Goal: Task Accomplishment & Management: Complete application form

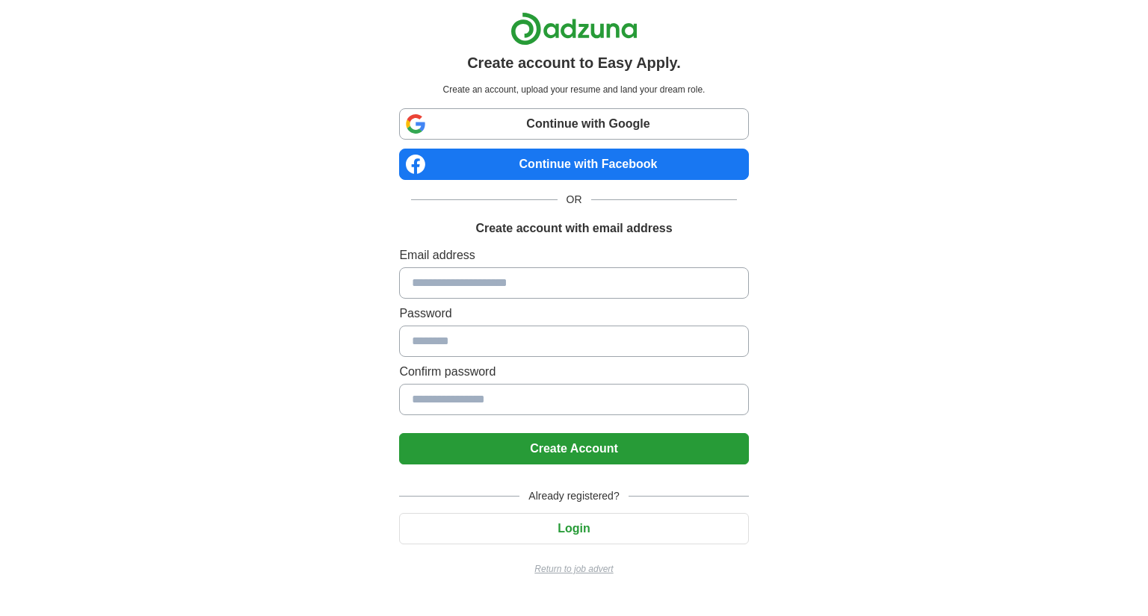
click at [523, 287] on input at bounding box center [573, 283] width 349 height 31
type input "**********"
click at [677, 327] on input at bounding box center [573, 341] width 349 height 31
click at [611, 341] on input at bounding box center [573, 341] width 349 height 31
click at [460, 347] on input at bounding box center [573, 341] width 349 height 31
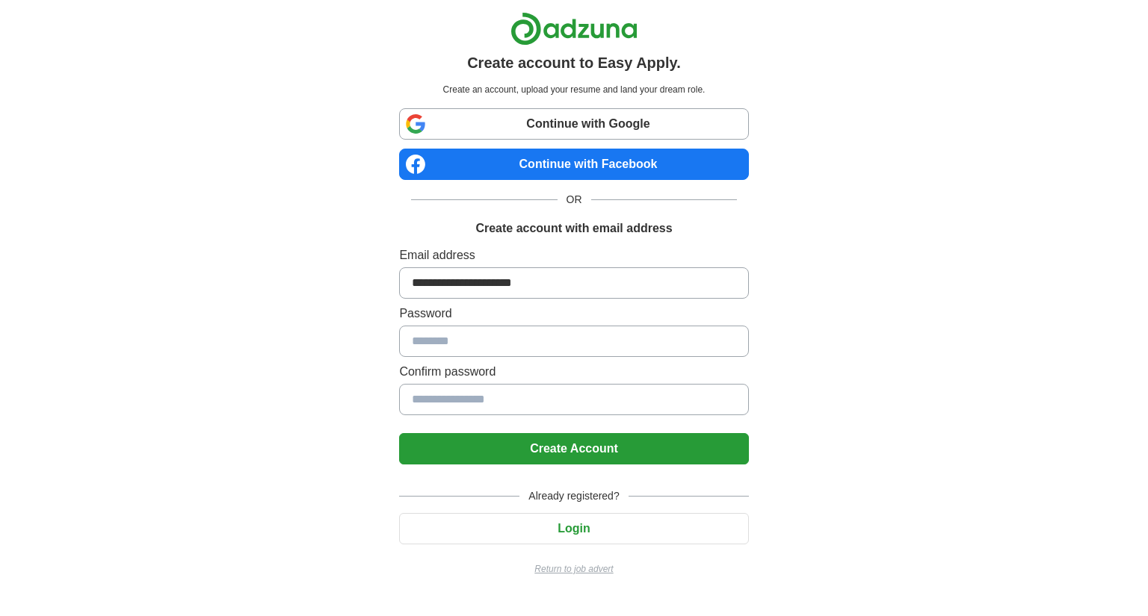
click at [446, 344] on input at bounding box center [573, 341] width 349 height 31
click at [716, 384] on input at bounding box center [573, 399] width 349 height 31
click at [469, 339] on input at bounding box center [573, 341] width 349 height 31
click at [430, 334] on input at bounding box center [573, 341] width 349 height 31
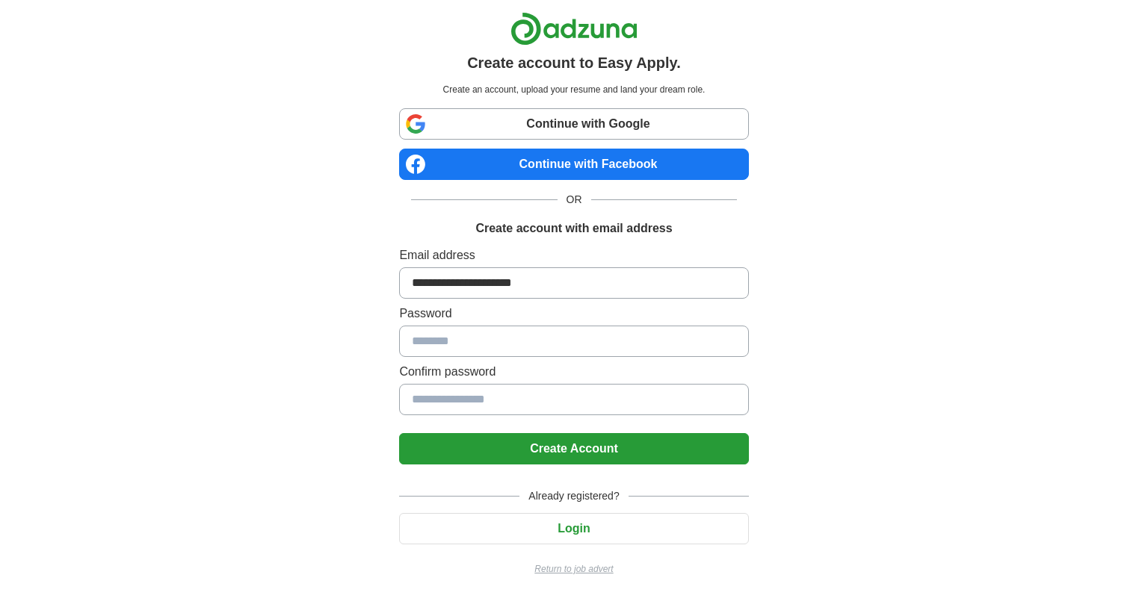
click at [430, 335] on input at bounding box center [573, 341] width 349 height 31
type input "*"
type input "**********"
click at [614, 396] on input at bounding box center [573, 399] width 349 height 31
